Goal: Complete application form: Complete application form

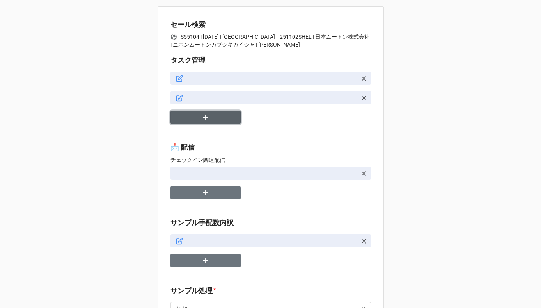
click at [217, 119] on button "button" at bounding box center [206, 117] width 70 height 14
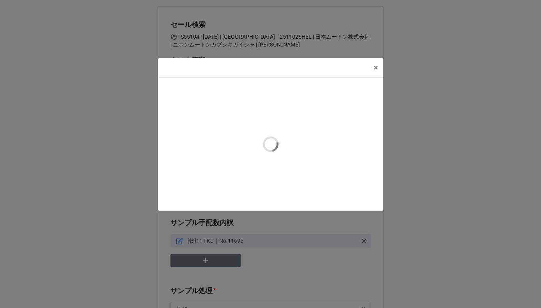
type textarea "x"
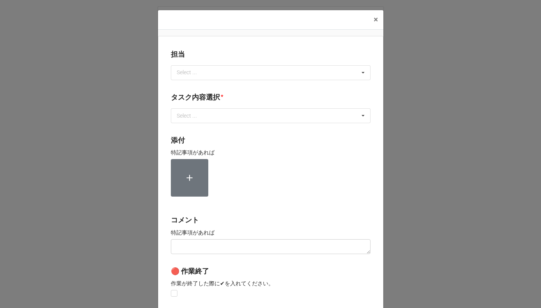
click at [196, 75] on div "Select ..." at bounding box center [192, 72] width 34 height 9
type input "チーム"
click at [204, 66] on div "チーム Select ... No results found." at bounding box center [271, 72] width 200 height 15
type input "か"
type input "[PERSON_NAME]"
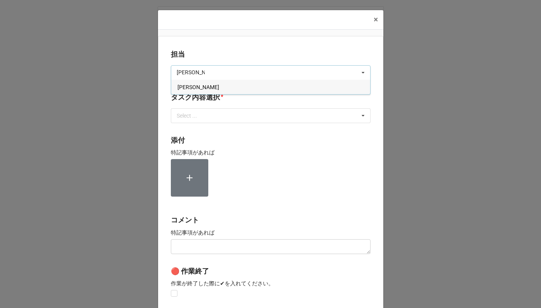
click at [189, 84] on div "[PERSON_NAME]" at bounding box center [270, 87] width 199 height 14
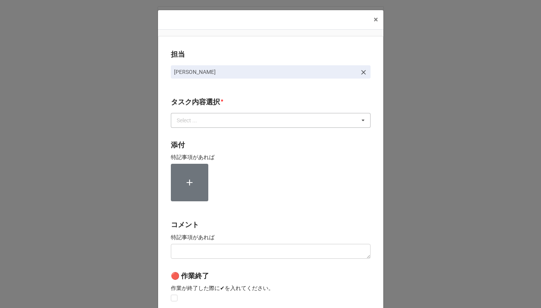
click at [186, 117] on div "Select ..." at bounding box center [192, 120] width 34 height 9
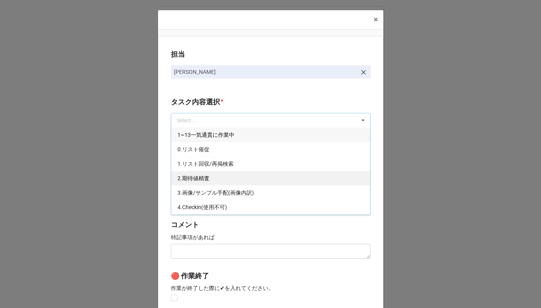
click at [186, 180] on span "2.期待値精査" at bounding box center [194, 178] width 32 height 6
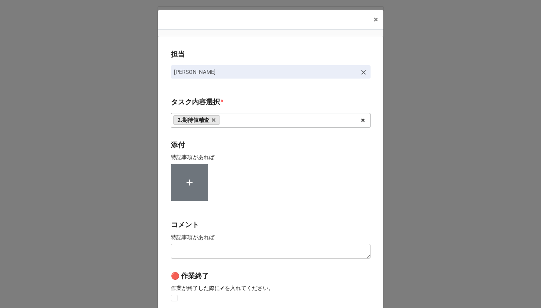
click at [164, 175] on div "担当 川島 タスク内容選択 * 2.期待値精査 1~13一気通貫に作業中 0.リスト催促 1.リスト回収/再掲検索 3.画像/サンプル手配(画像内訳) 4.C…" at bounding box center [271, 193] width 226 height 315
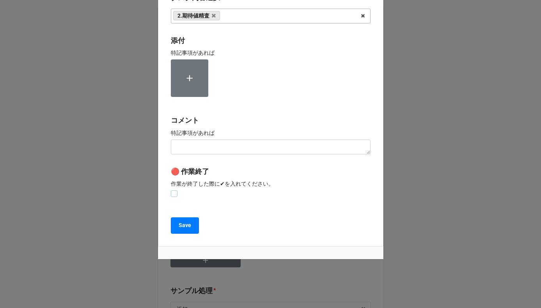
click at [172, 190] on label at bounding box center [174, 190] width 7 height 0
checkbox input "true"
click at [178, 233] on button "Save" at bounding box center [185, 225] width 28 height 16
type textarea "x"
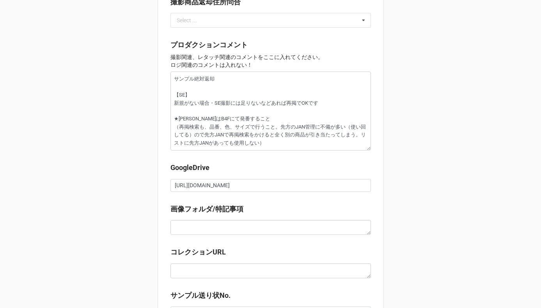
scroll to position [941, 0]
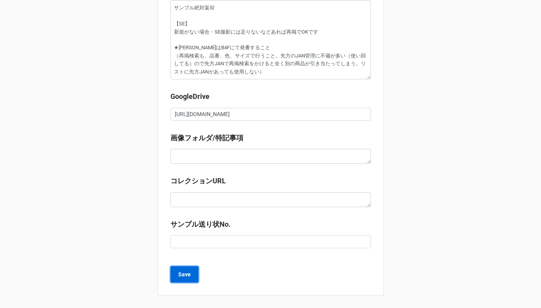
click at [183, 274] on b "Save" at bounding box center [184, 274] width 12 height 8
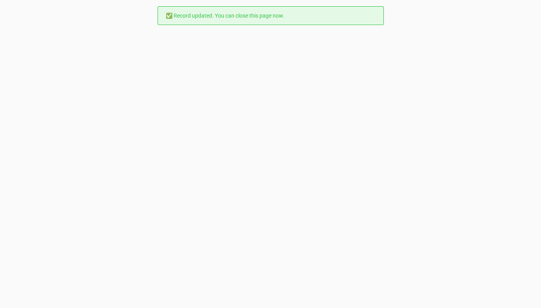
scroll to position [0, 0]
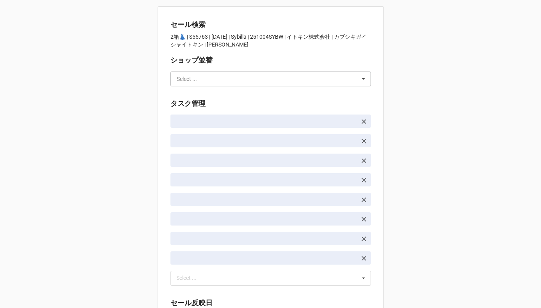
click at [212, 80] on input "text" at bounding box center [271, 79] width 200 height 14
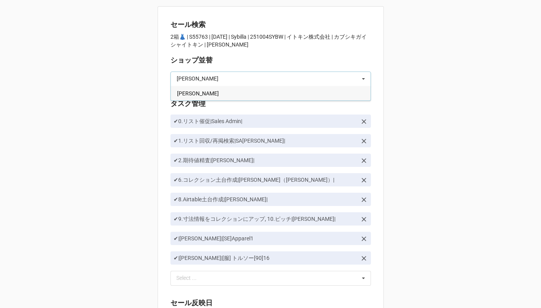
type input "[PERSON_NAME]"
click at [208, 90] on div "[PERSON_NAME]" at bounding box center [271, 93] width 200 height 14
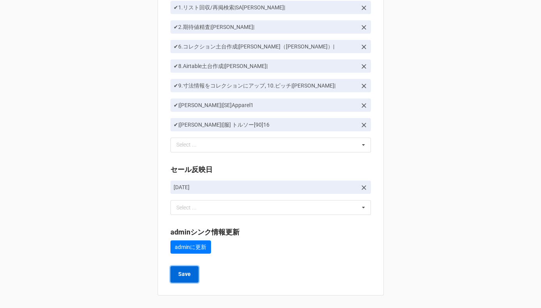
click at [180, 272] on b "Save" at bounding box center [184, 274] width 12 height 8
